Goal: Task Accomplishment & Management: Manage account settings

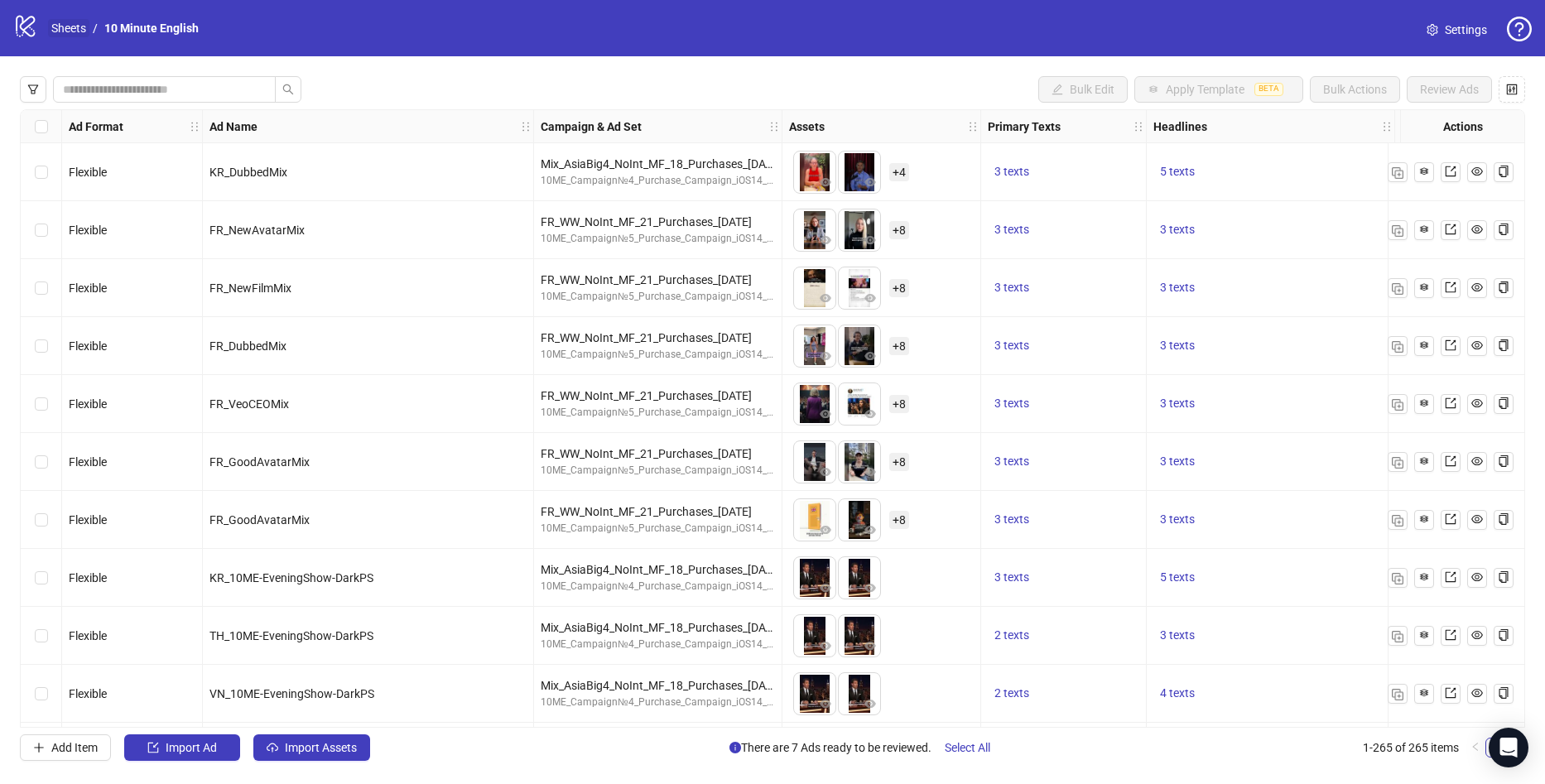
click at [66, 25] on link "Sheets" at bounding box center [68, 28] width 42 height 19
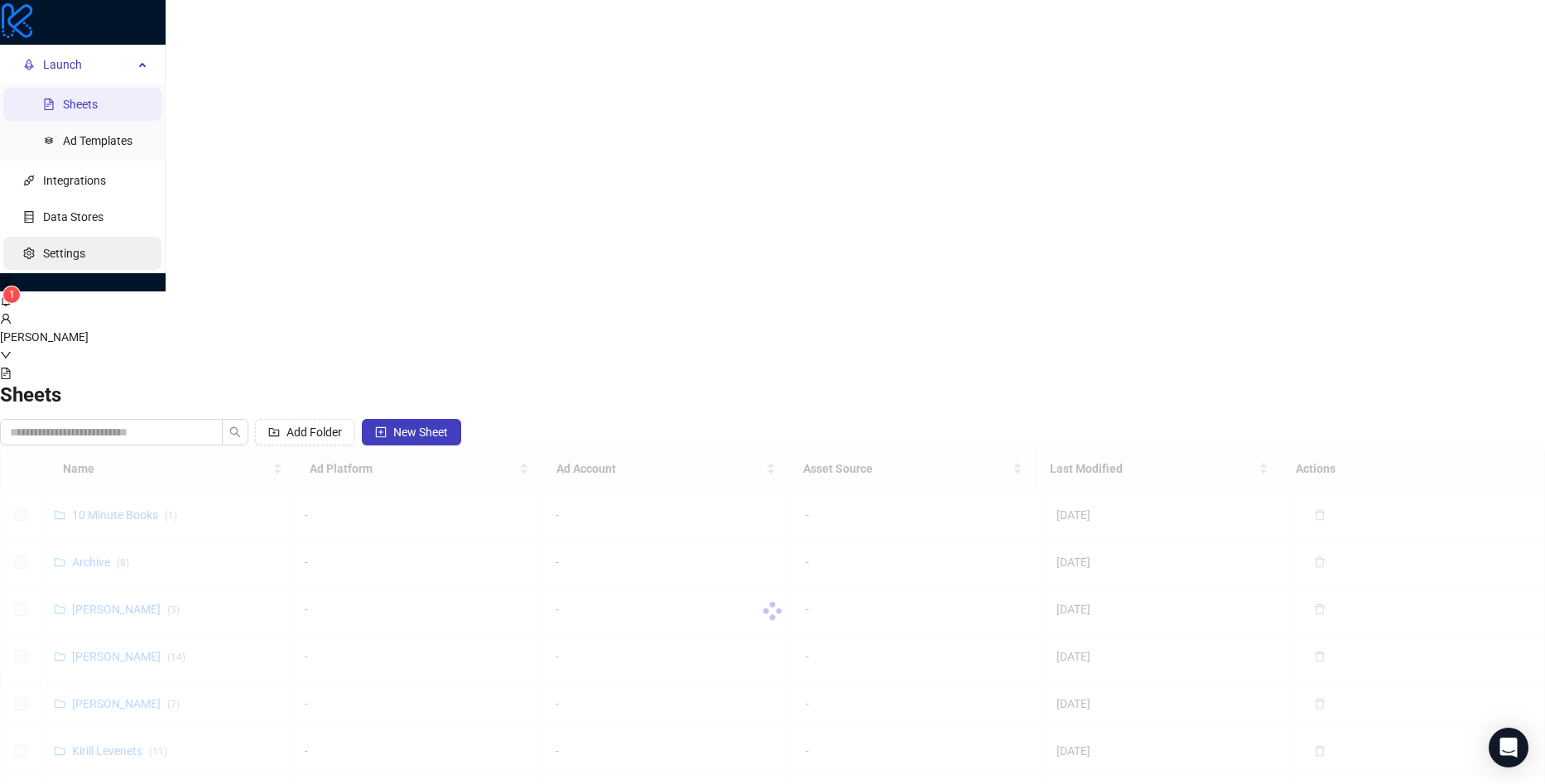
click at [85, 260] on link "Settings" at bounding box center [64, 253] width 43 height 13
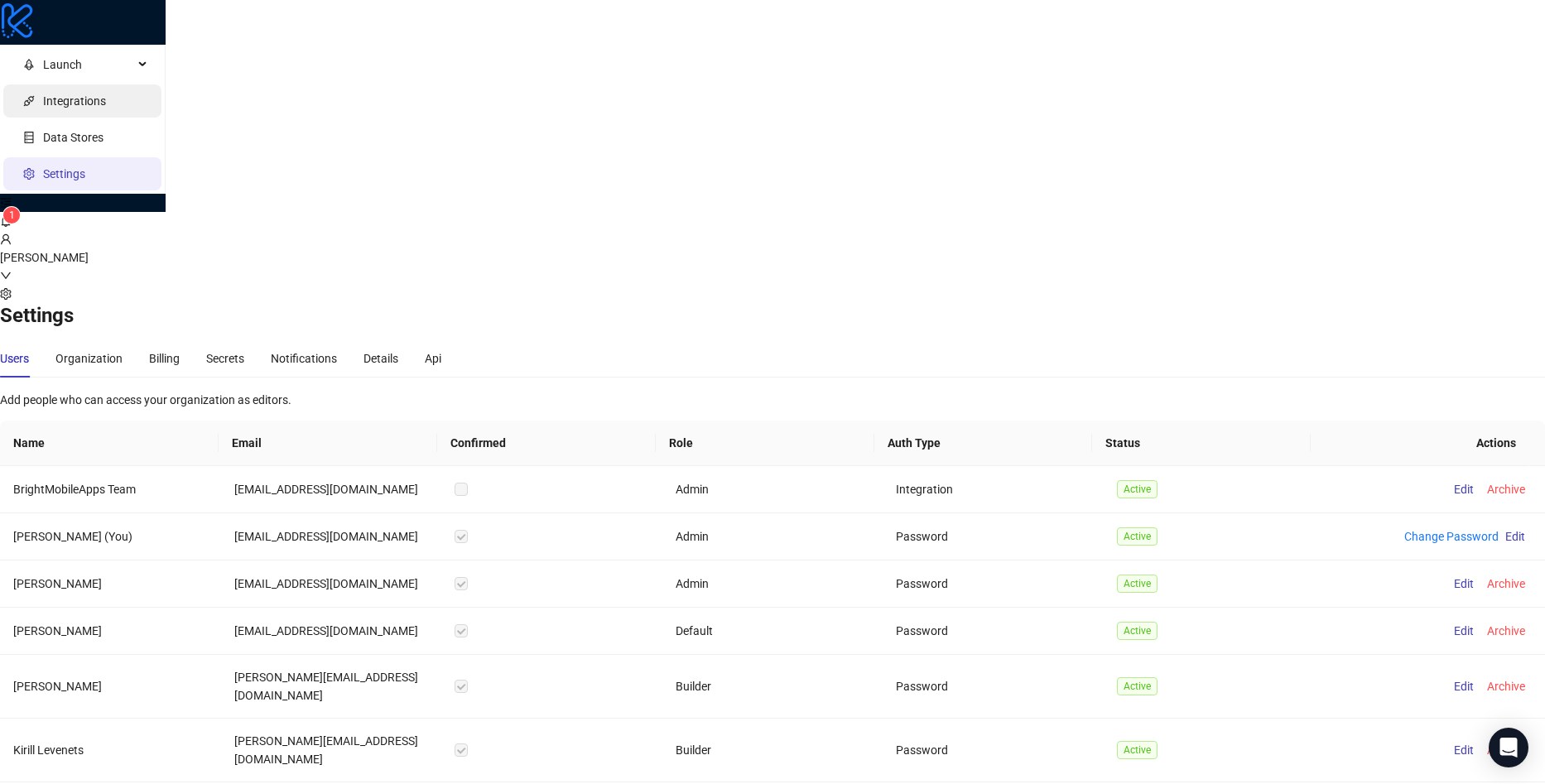
click at [99, 107] on link "Integrations" at bounding box center [74, 100] width 63 height 13
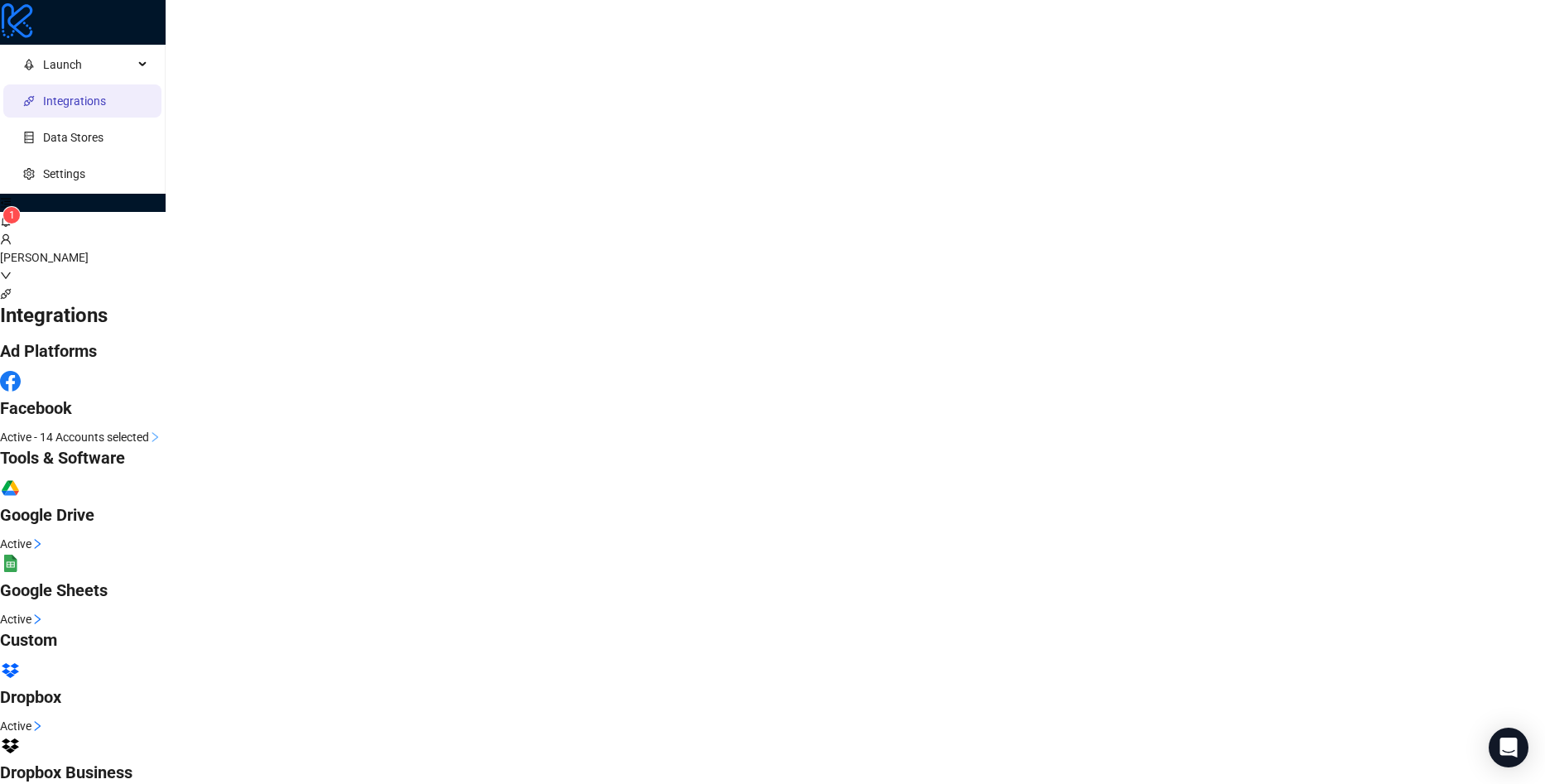
click at [149, 428] on span "Active - 14 Accounts selected" at bounding box center [75, 437] width 149 height 19
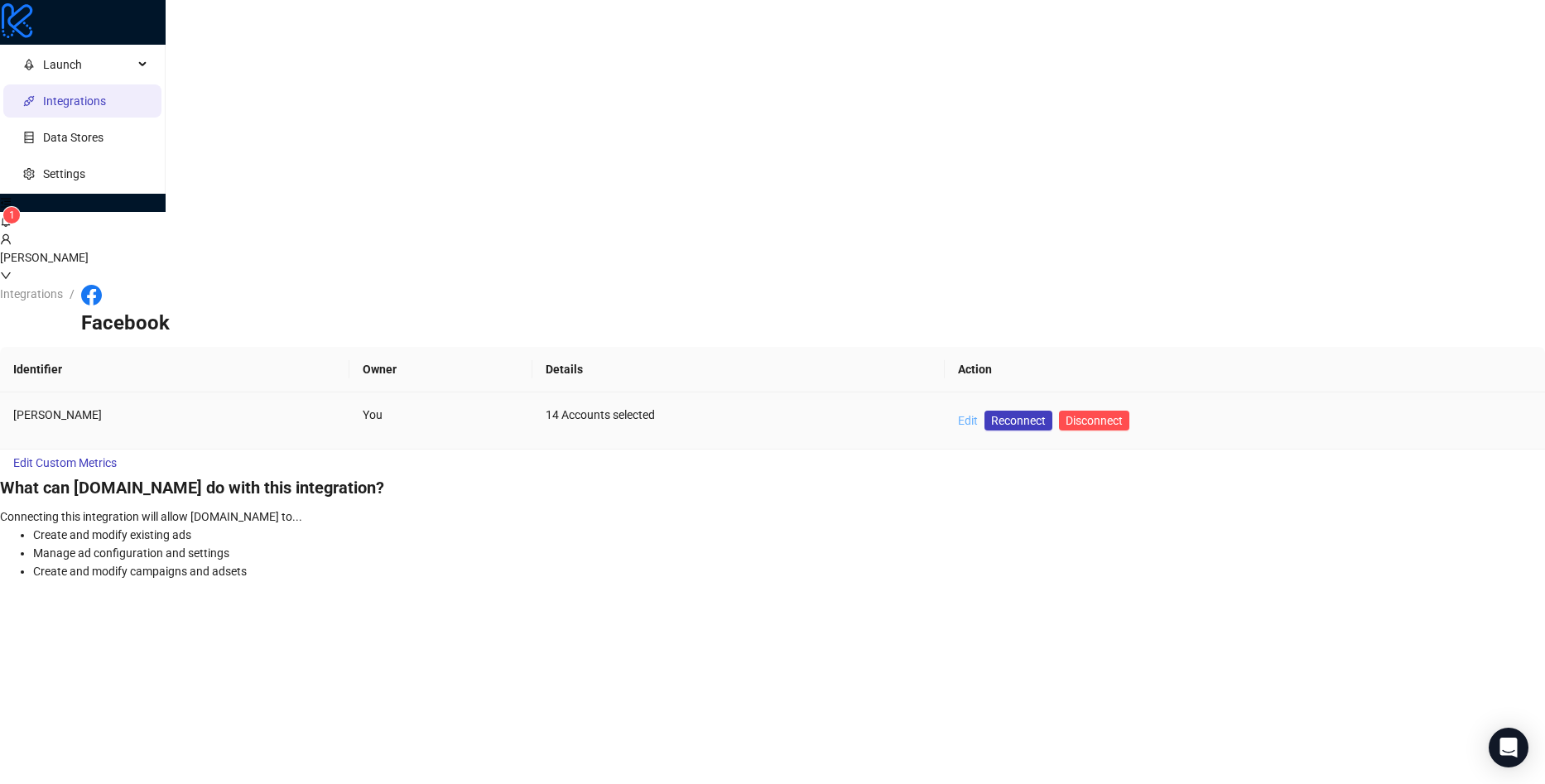
click at [978, 414] on link "Edit" at bounding box center [968, 420] width 20 height 13
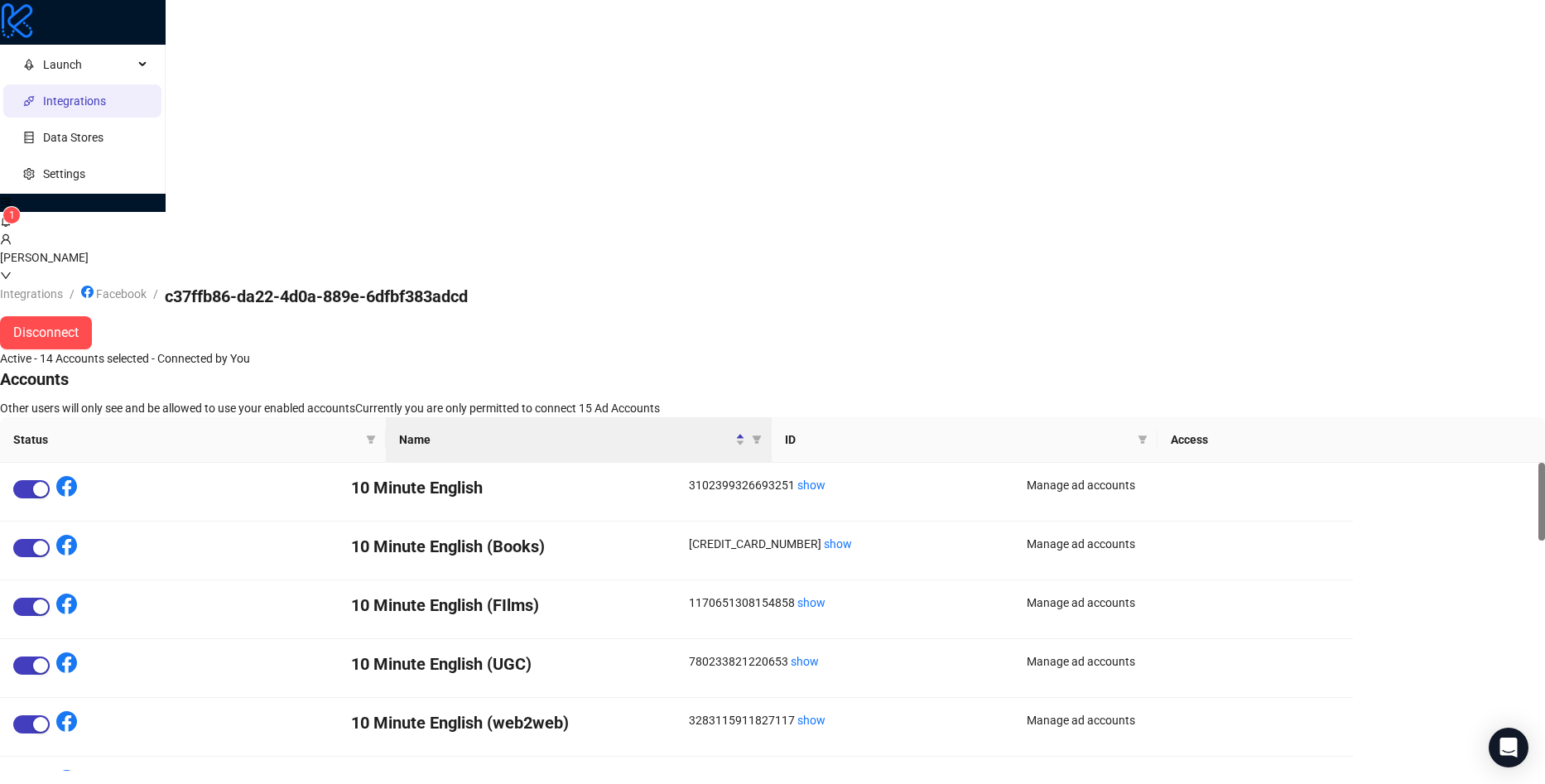
click at [83, 81] on li "Launch Sheets Ad Templates" at bounding box center [83, 64] width 165 height 33
click at [107, 81] on span "Launch" at bounding box center [88, 64] width 91 height 33
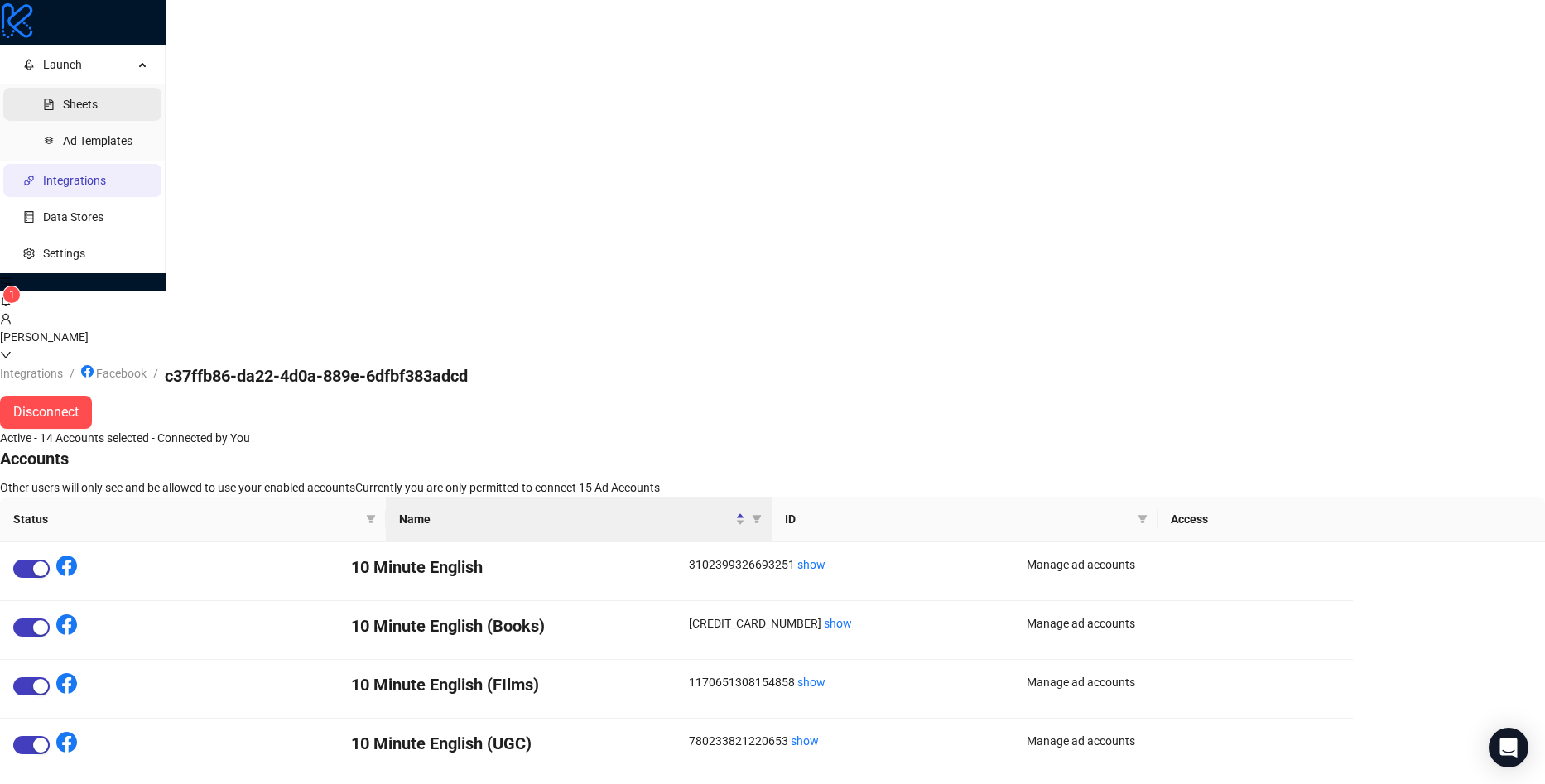
click at [94, 111] on link "Sheets" at bounding box center [80, 104] width 35 height 13
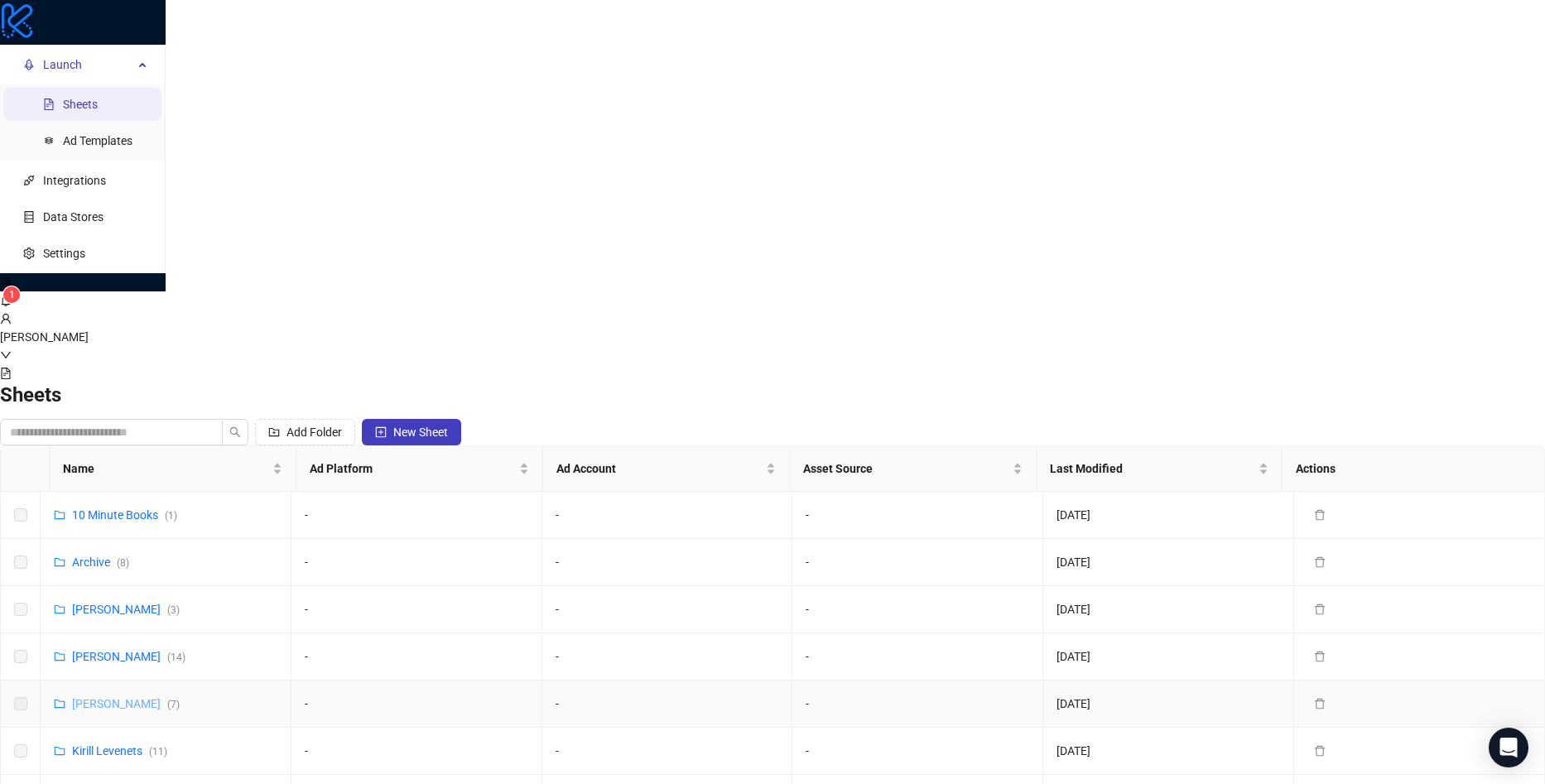
click at [179, 697] on link "[PERSON_NAME] ( 7 )" at bounding box center [125, 703] width 107 height 13
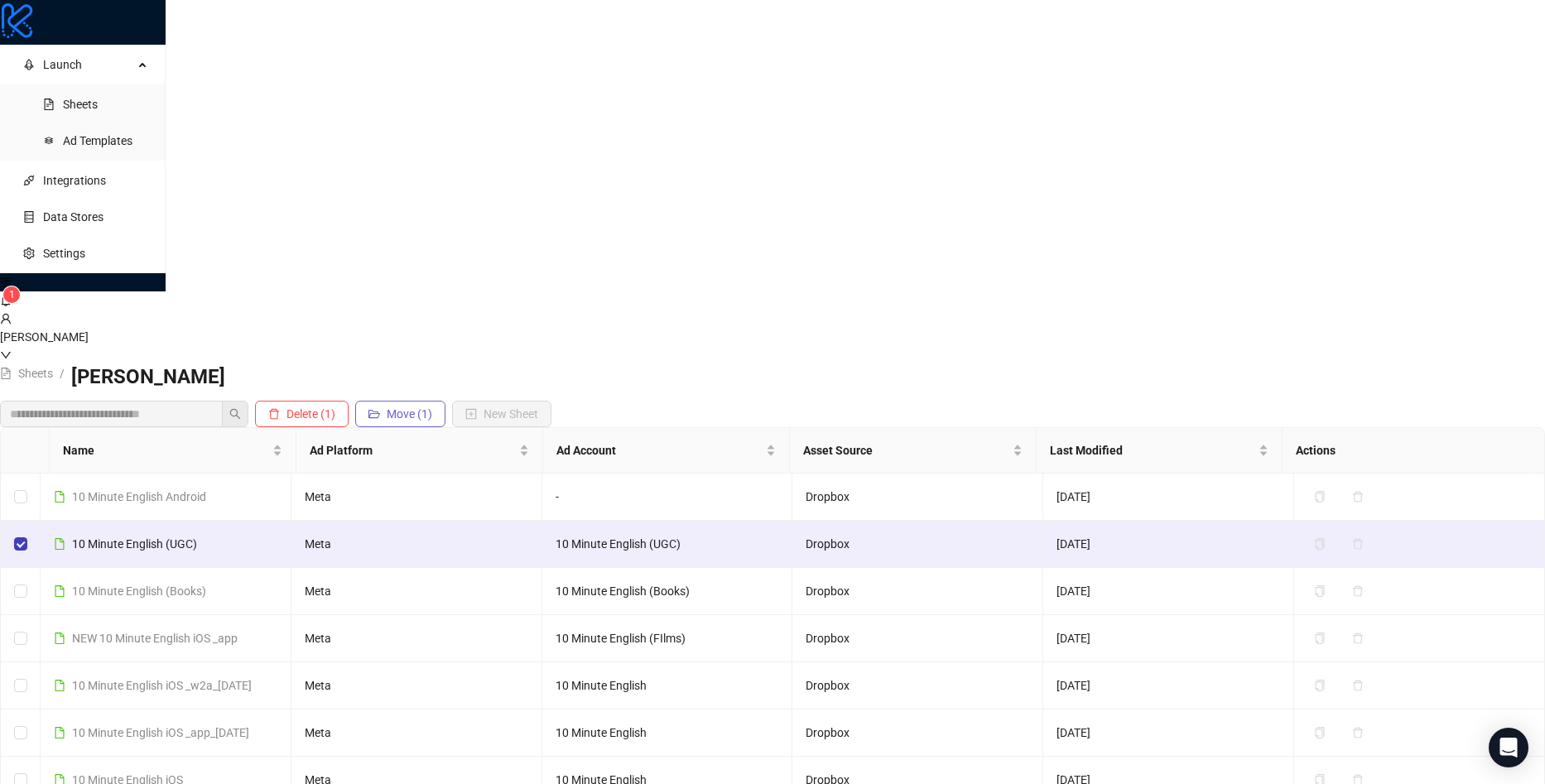
click at [432, 408] on span "Move (1)" at bounding box center [408, 414] width 45 height 13
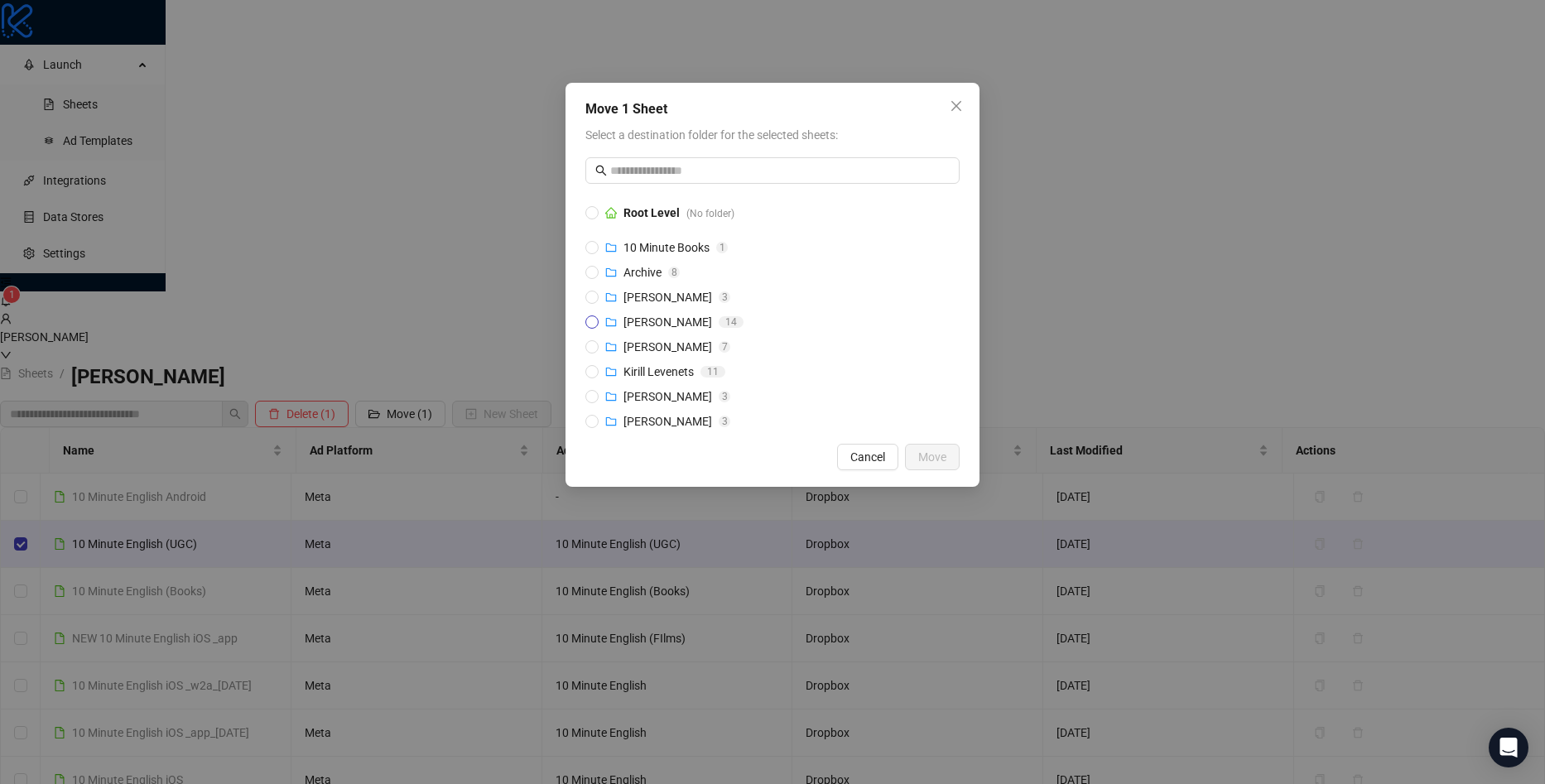
click at [677, 320] on span "[PERSON_NAME]" at bounding box center [668, 321] width 89 height 13
click at [923, 450] on span "Move" at bounding box center [932, 456] width 28 height 13
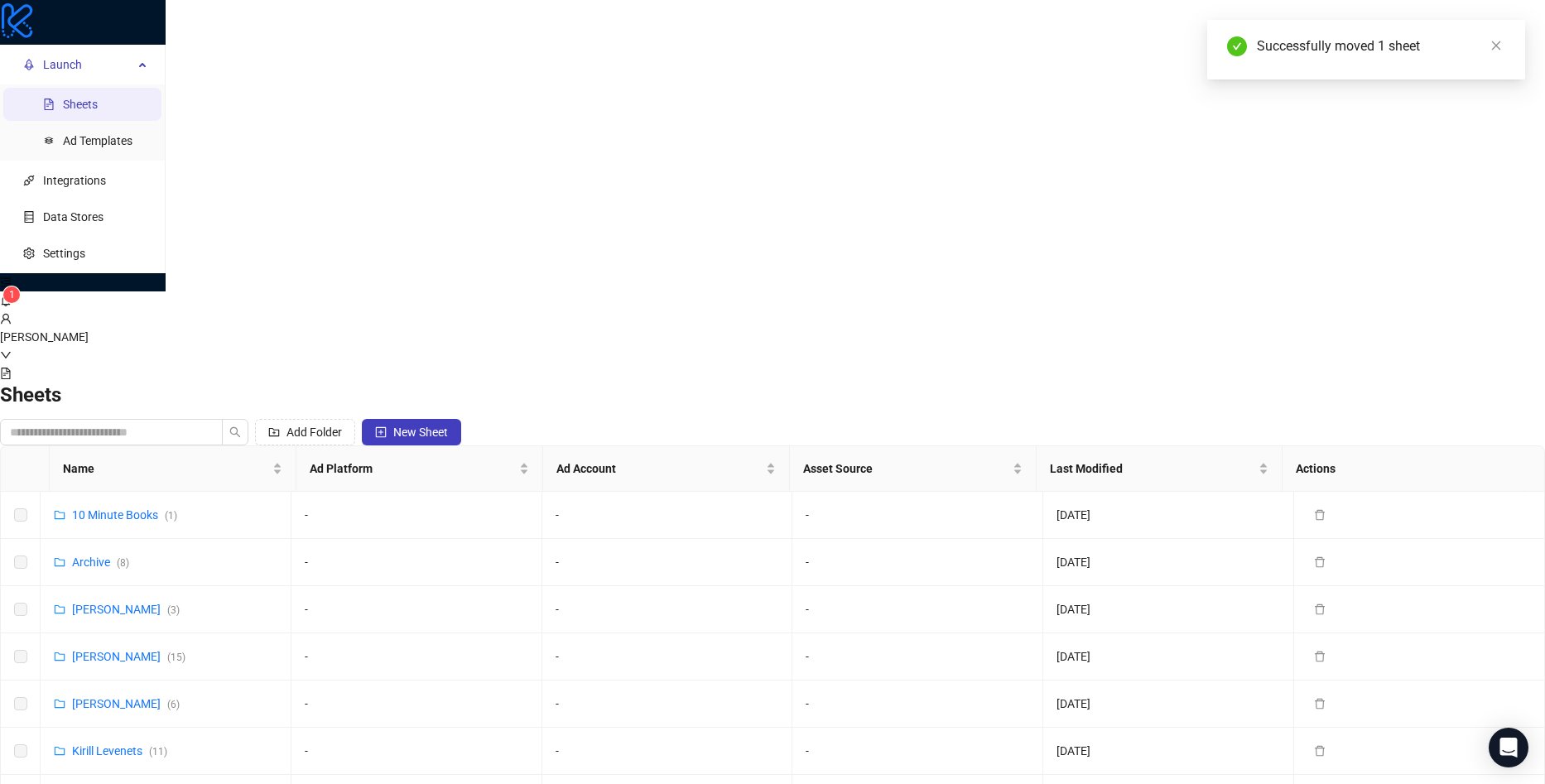
click at [79, 111] on link "Sheets" at bounding box center [80, 104] width 35 height 13
click at [186, 650] on link "[PERSON_NAME] ( 15 )" at bounding box center [129, 656] width 114 height 13
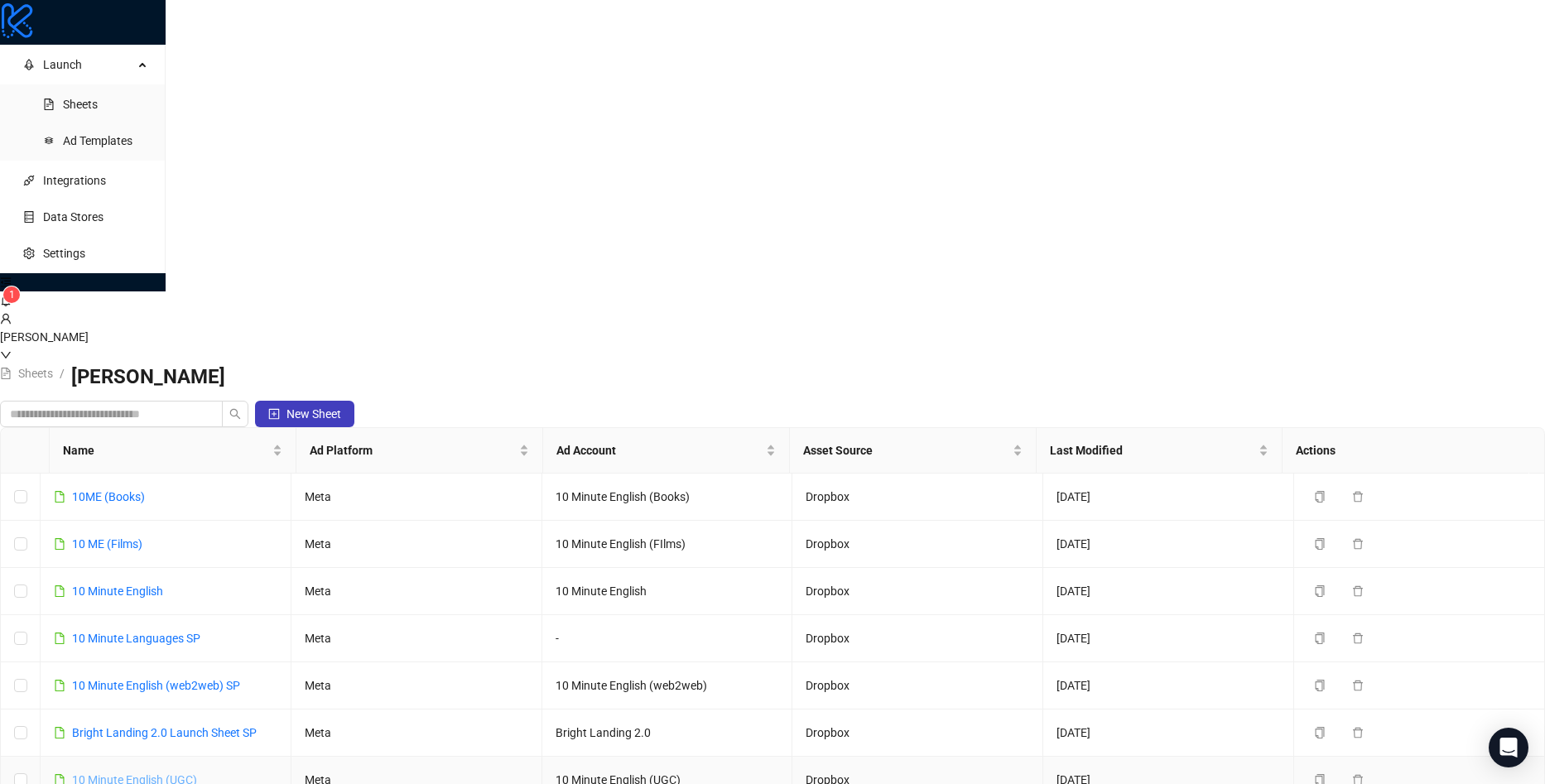
click at [197, 773] on link "10 Minute English (UGC)" at bounding box center [134, 780] width 125 height 13
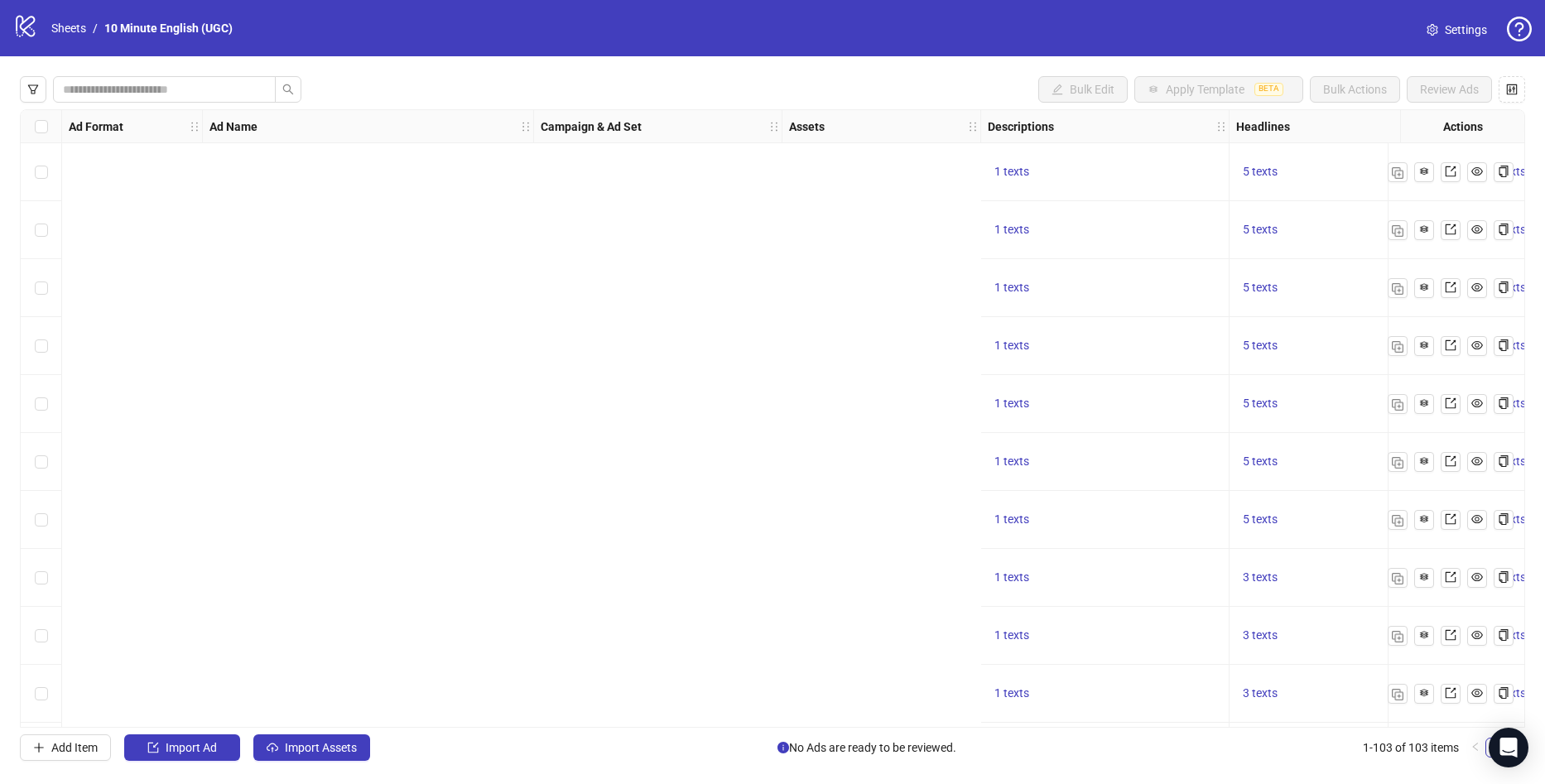
scroll to position [0, 1423]
